Goal: Browse casually: Explore the website without a specific task or goal

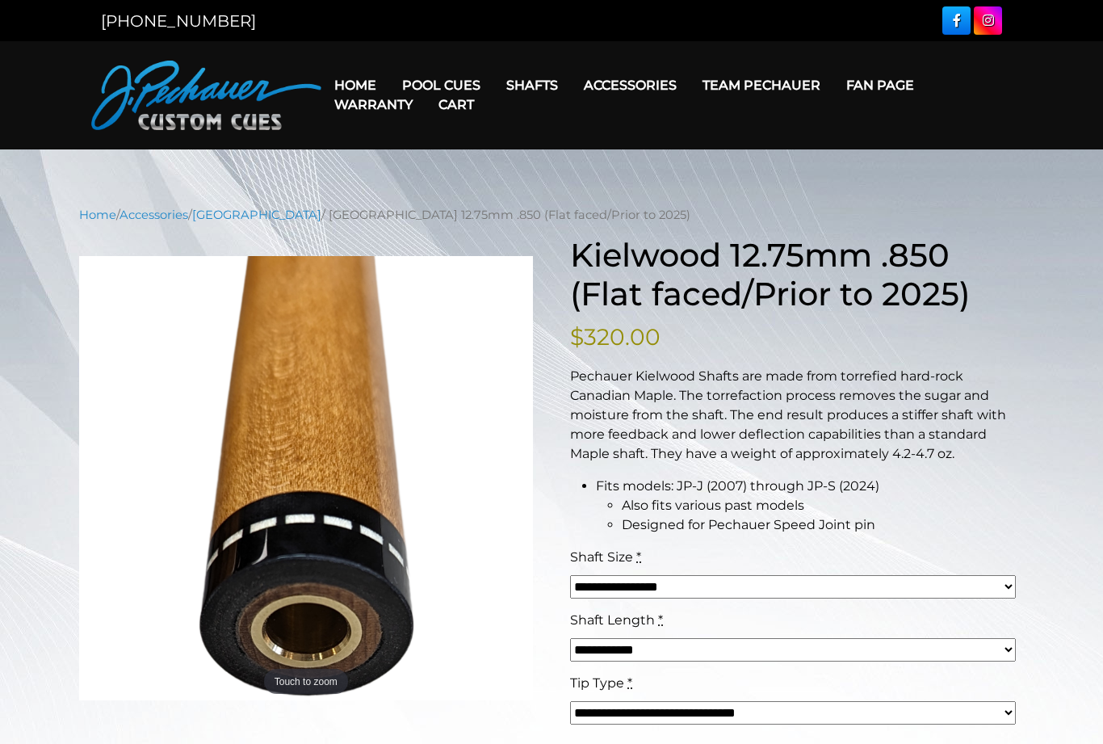
click at [566, 188] on link "Torch +" at bounding box center [634, 177] width 279 height 23
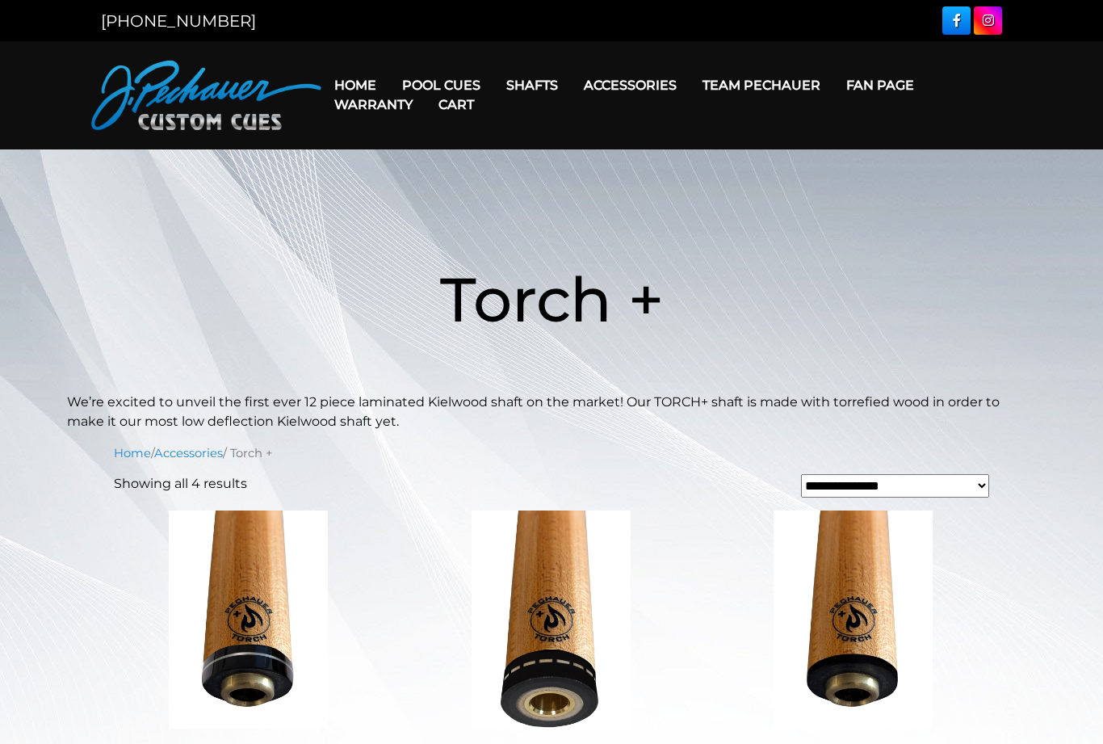
click at [643, 188] on link "Cases" at bounding box center [660, 177] width 174 height 23
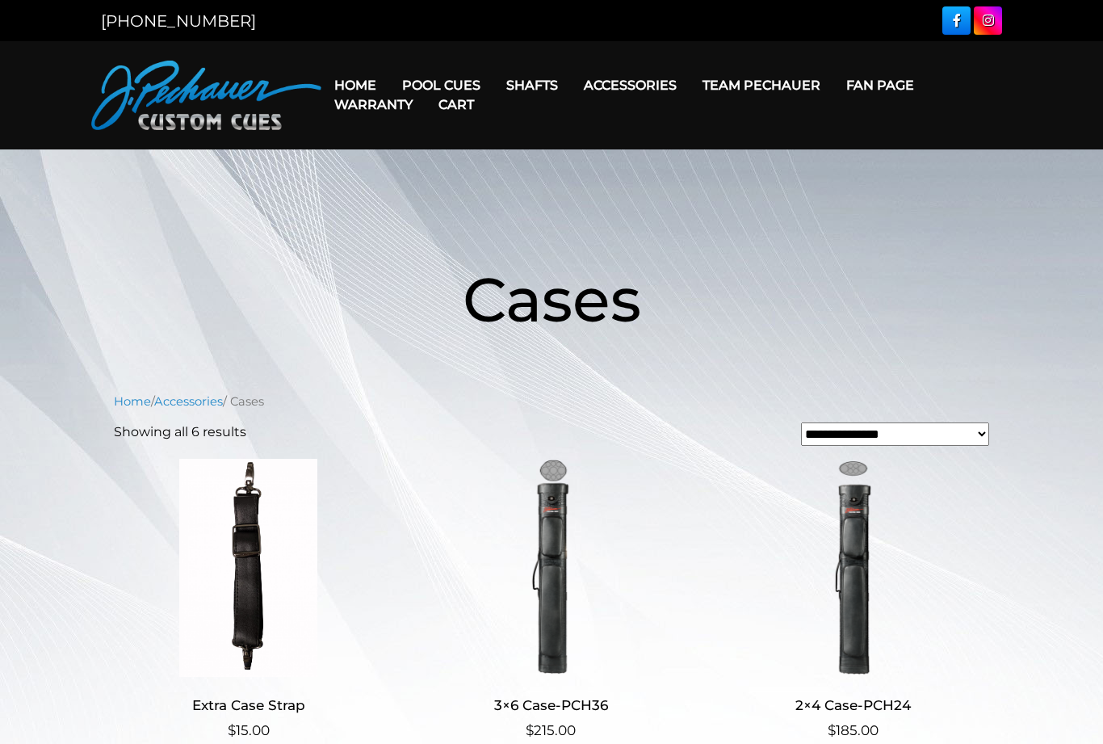
click at [651, 326] on link "Apparel" at bounding box center [660, 314] width 174 height 23
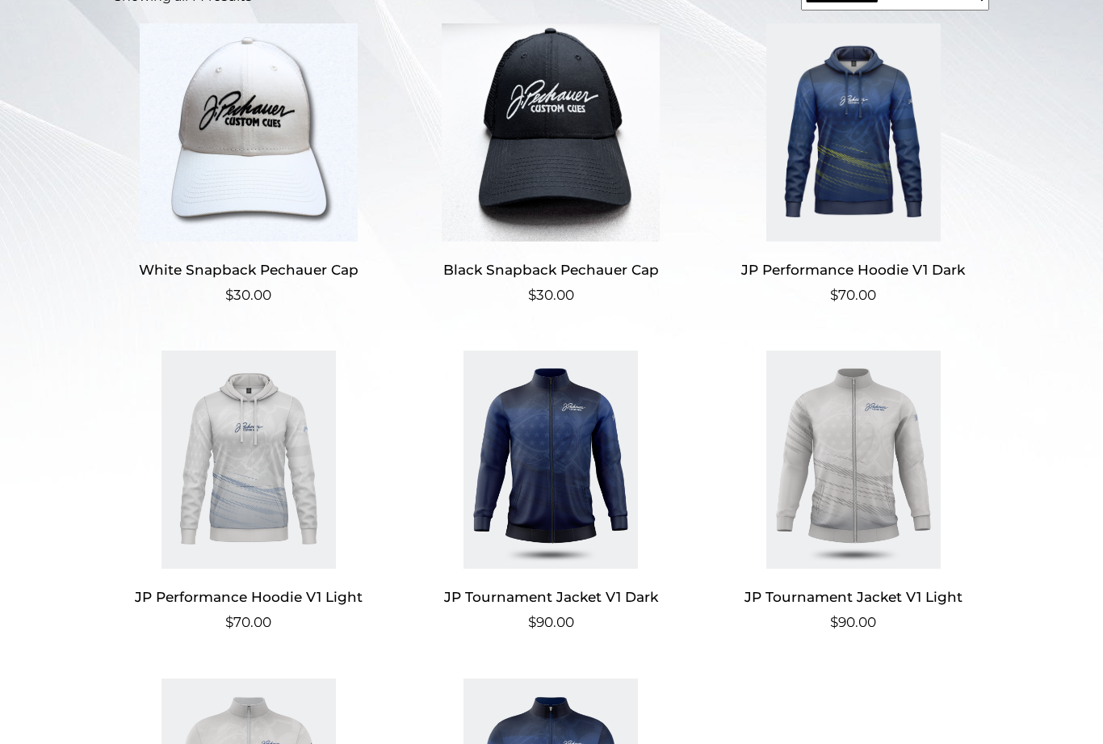
scroll to position [435, 0]
